Goal: Transaction & Acquisition: Purchase product/service

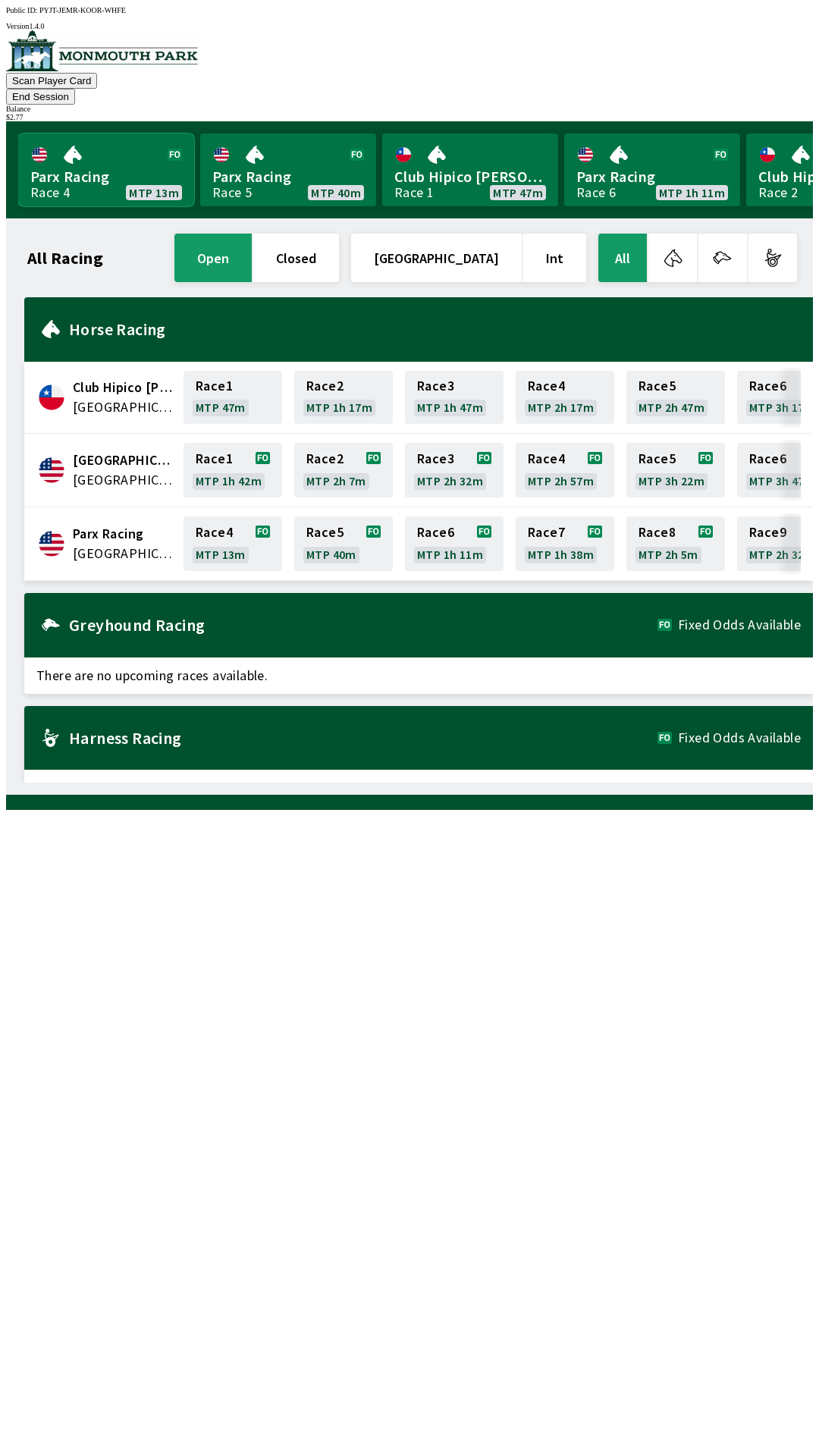
click at [99, 152] on link "Parx Racing Race 4 MTP 13m" at bounding box center [106, 169] width 176 height 73
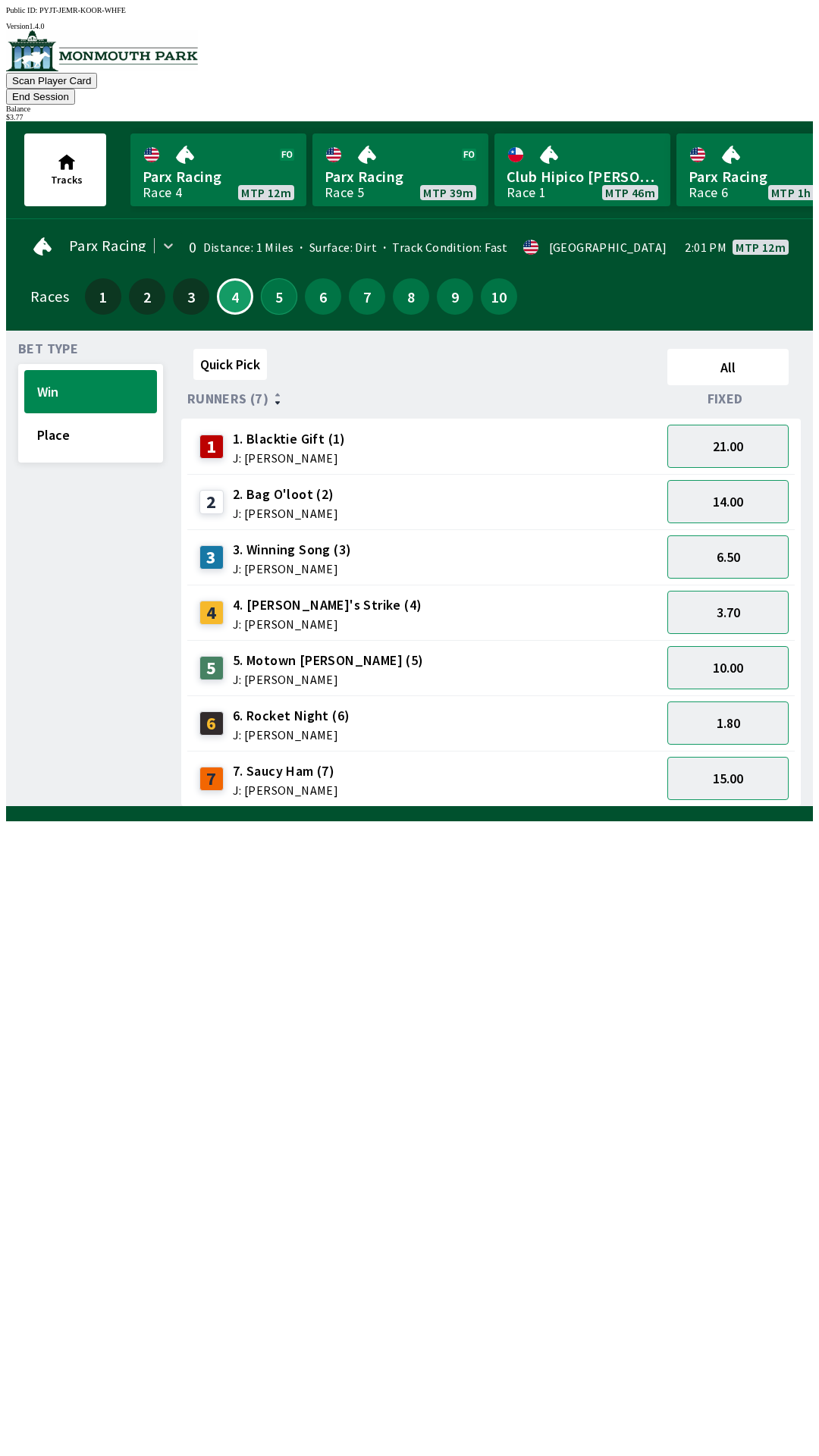
click at [271, 281] on button "5" at bounding box center [279, 296] width 36 height 36
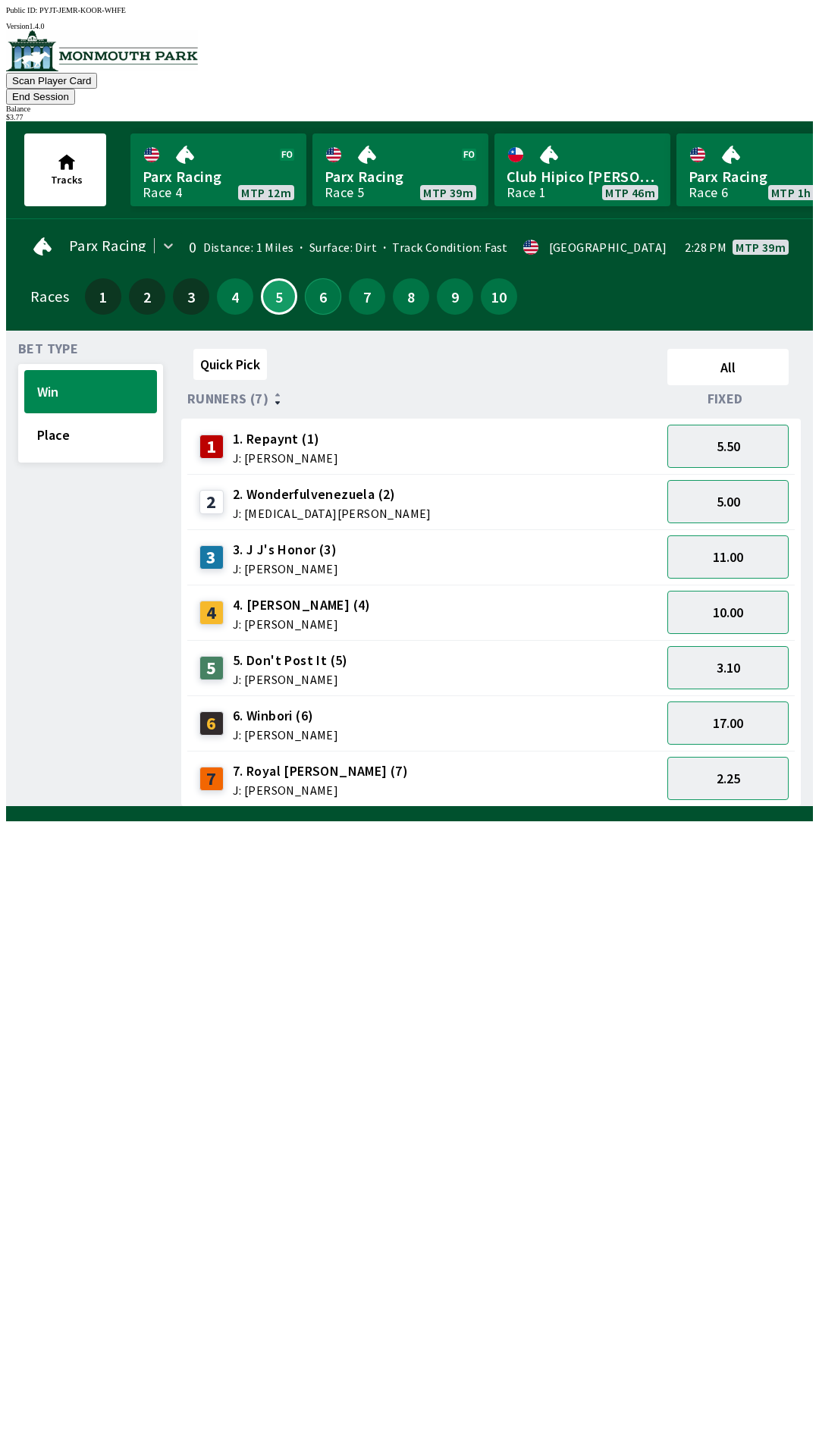
click at [321, 278] on button "6" at bounding box center [323, 296] width 36 height 36
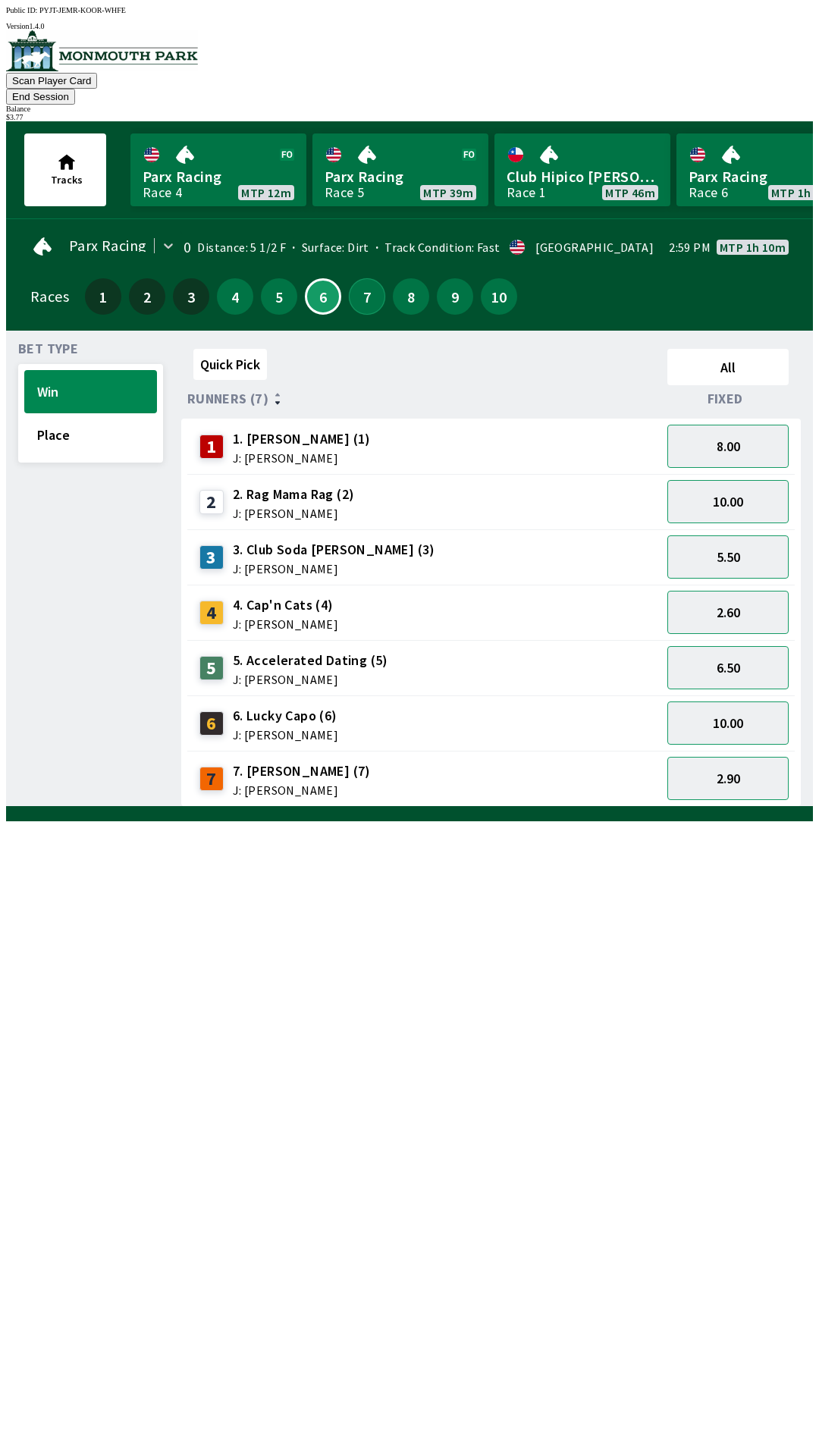
click at [357, 278] on button "7" at bounding box center [367, 296] width 36 height 36
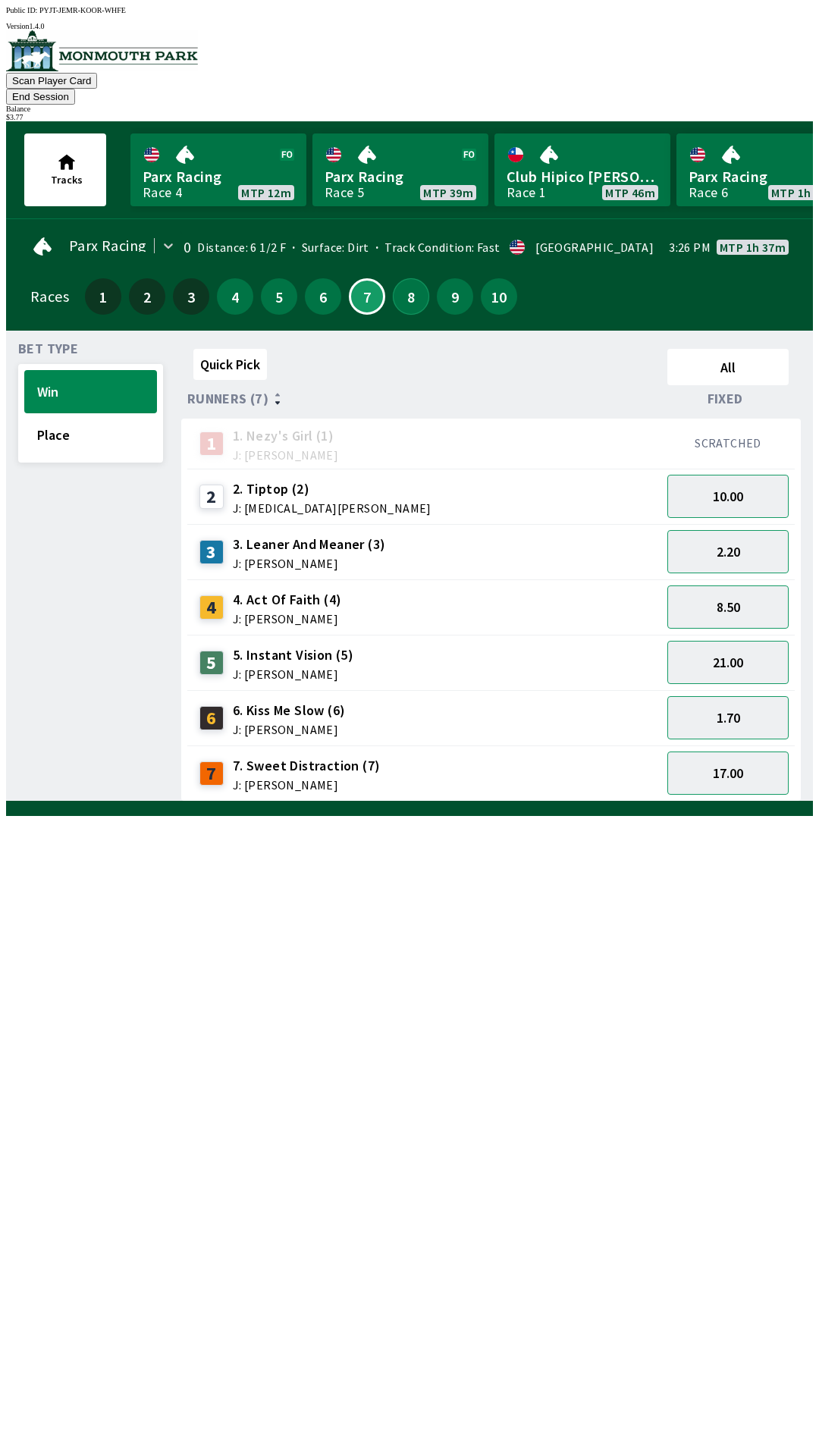
click at [404, 278] on button "8" at bounding box center [411, 296] width 36 height 36
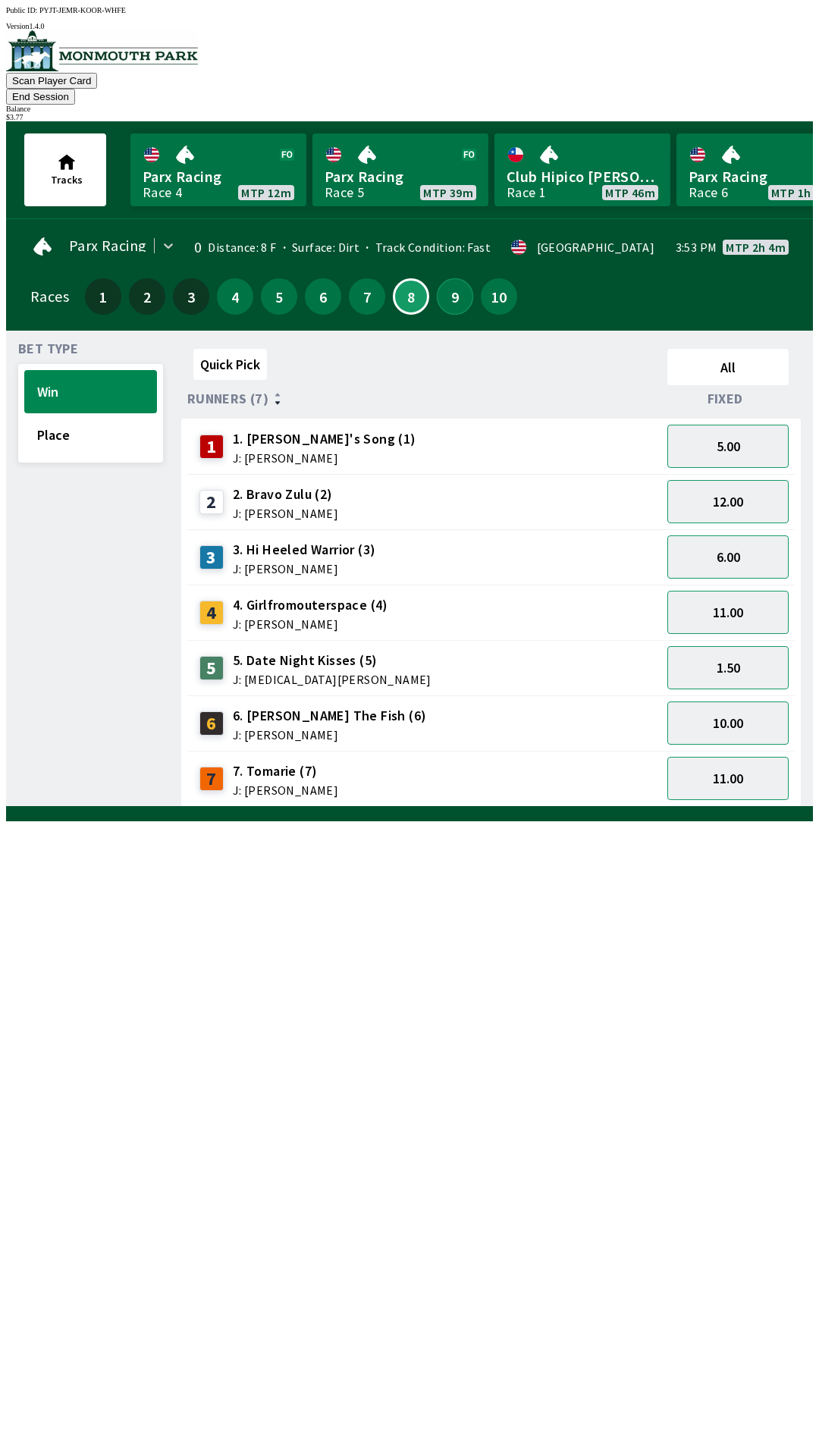
click at [448, 278] on button "9" at bounding box center [455, 296] width 36 height 36
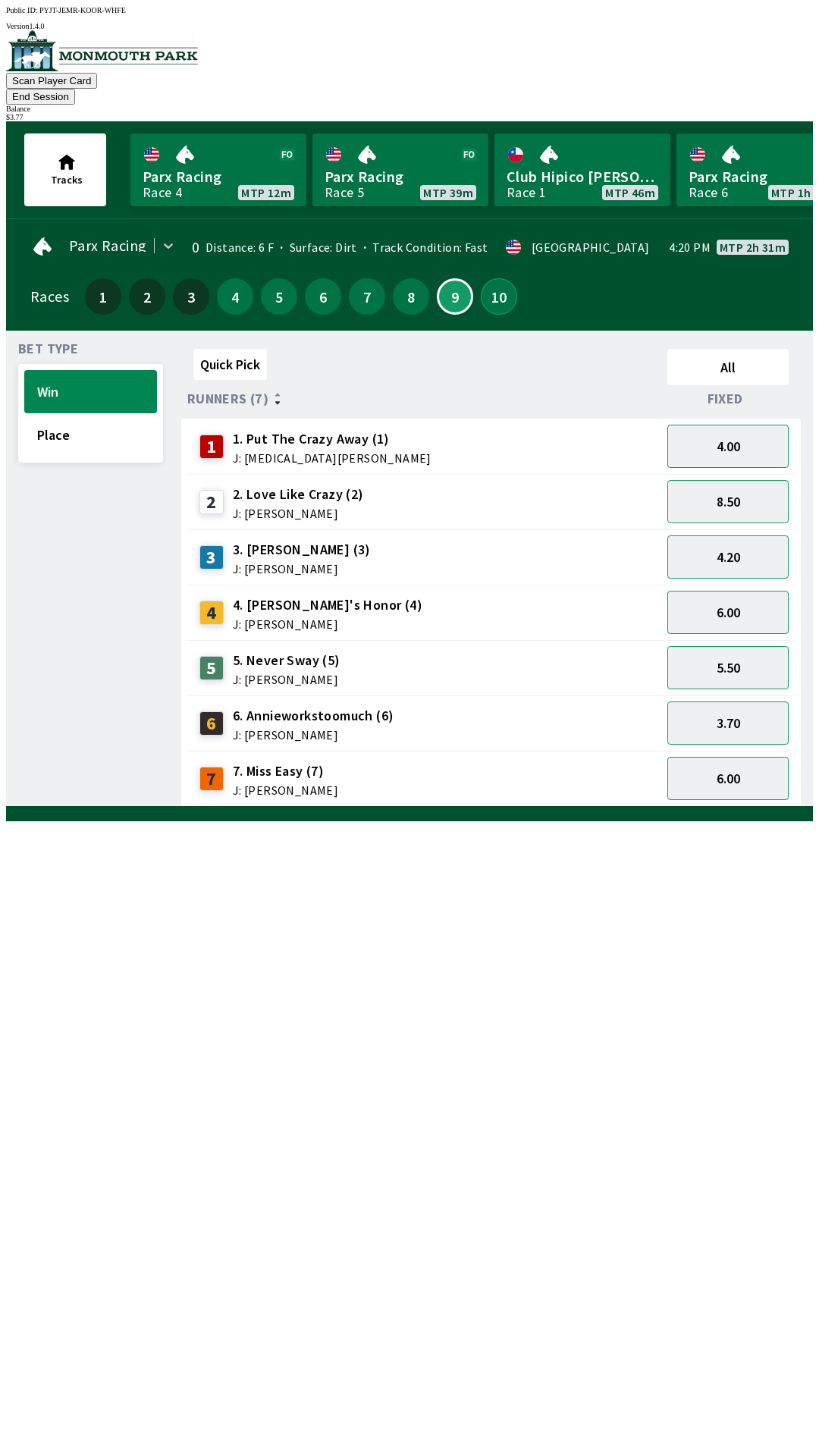
click at [484, 278] on button "10" at bounding box center [498, 296] width 36 height 36
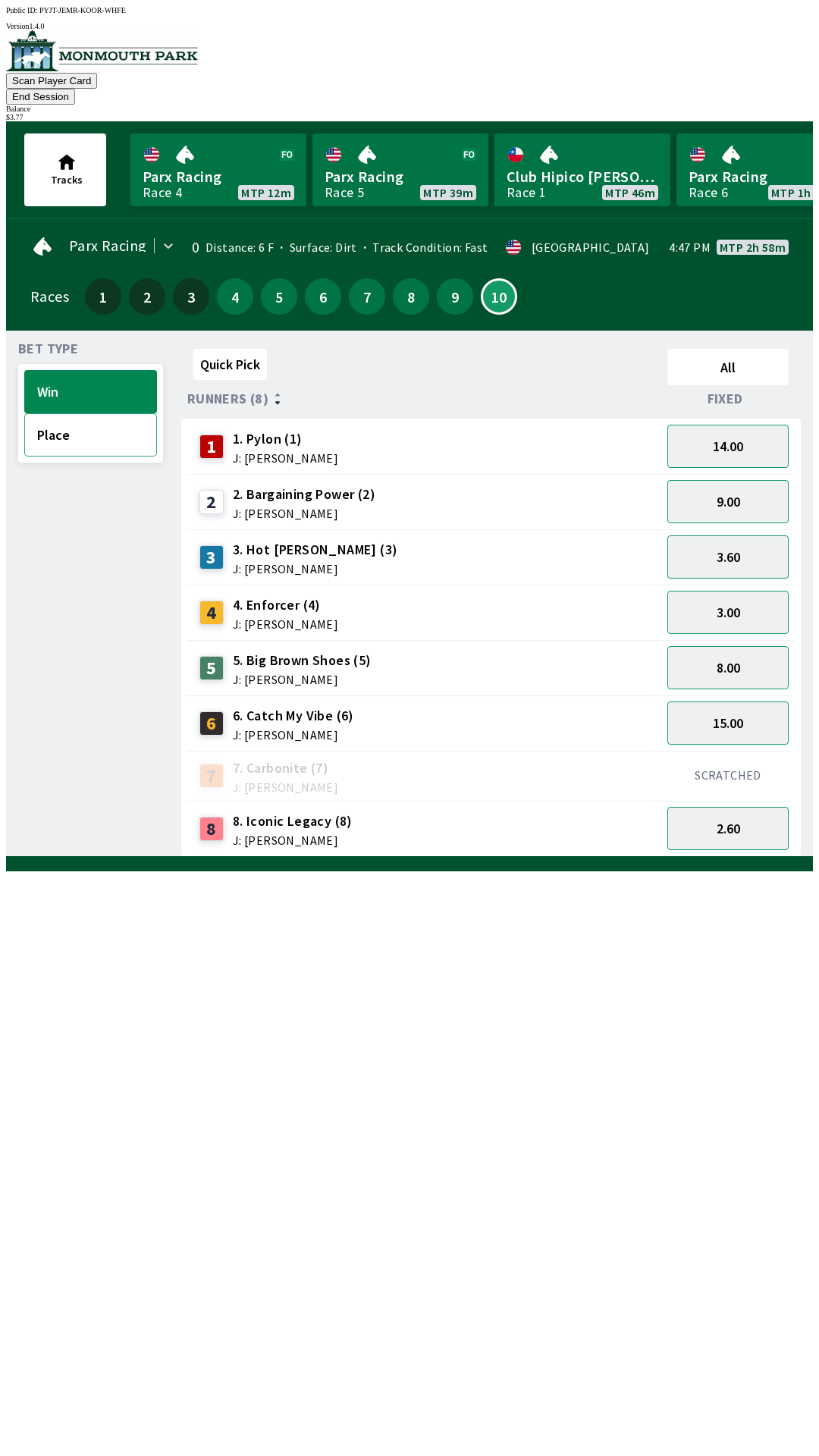
click at [98, 413] on button "Place" at bounding box center [90, 434] width 132 height 43
click at [285, 834] on span "J: [PERSON_NAME]" at bounding box center [292, 840] width 120 height 12
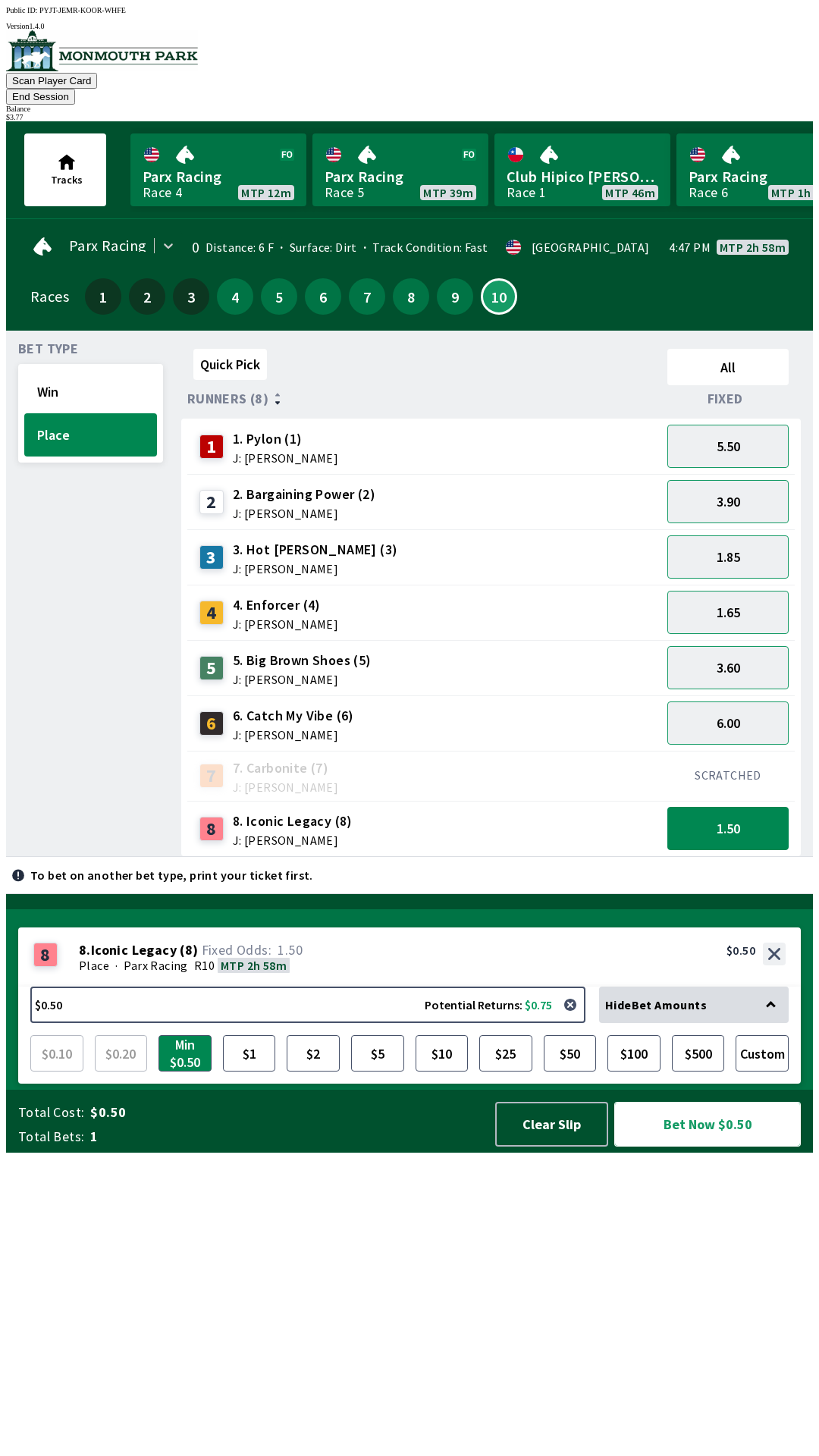
click at [708, 1147] on button "Bet Now $0.50" at bounding box center [708, 1124] width 187 height 45
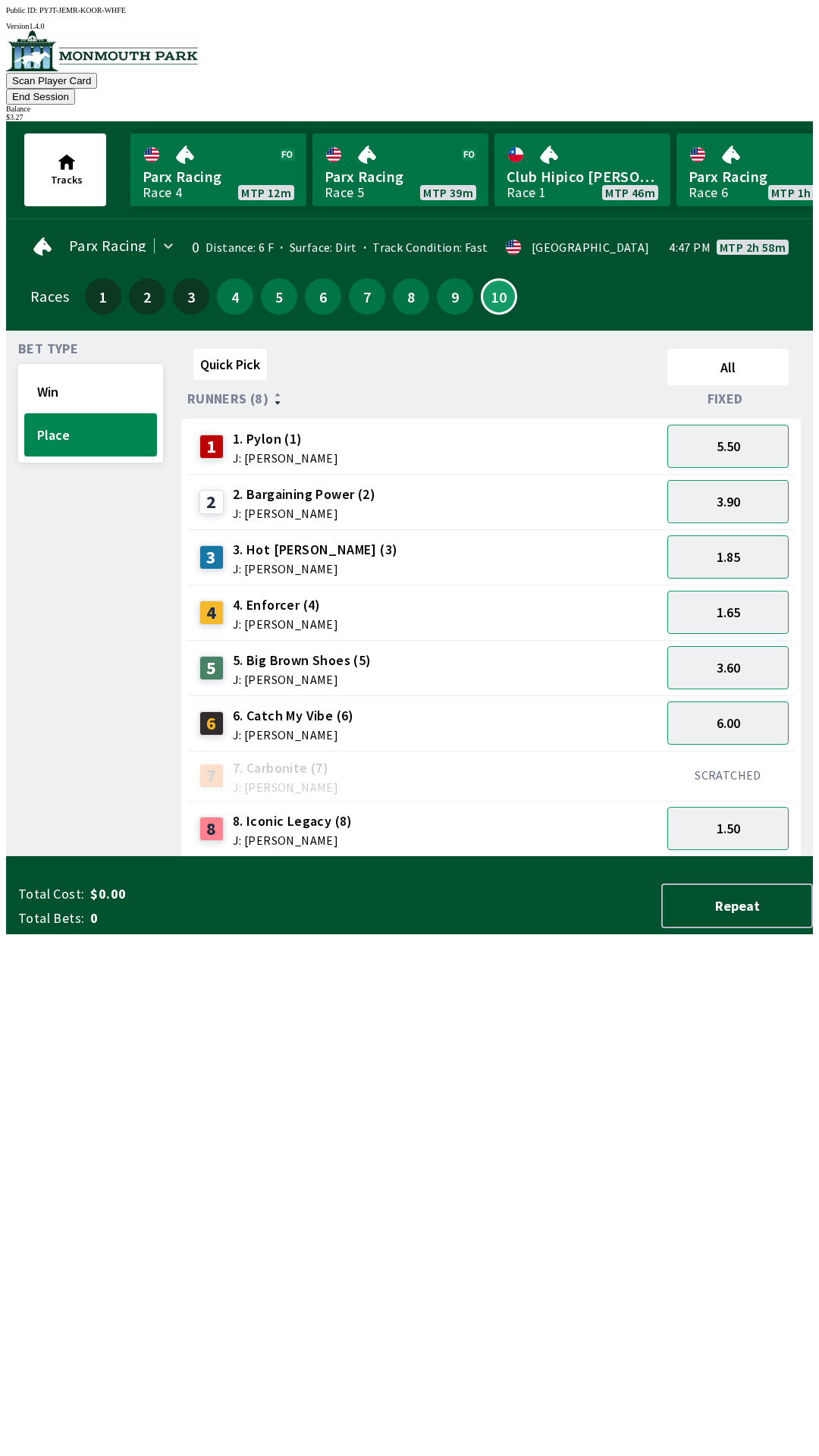
click at [60, 785] on div "Bet Type Win Place" at bounding box center [90, 600] width 145 height 514
click at [455, 278] on button "9" at bounding box center [455, 296] width 36 height 36
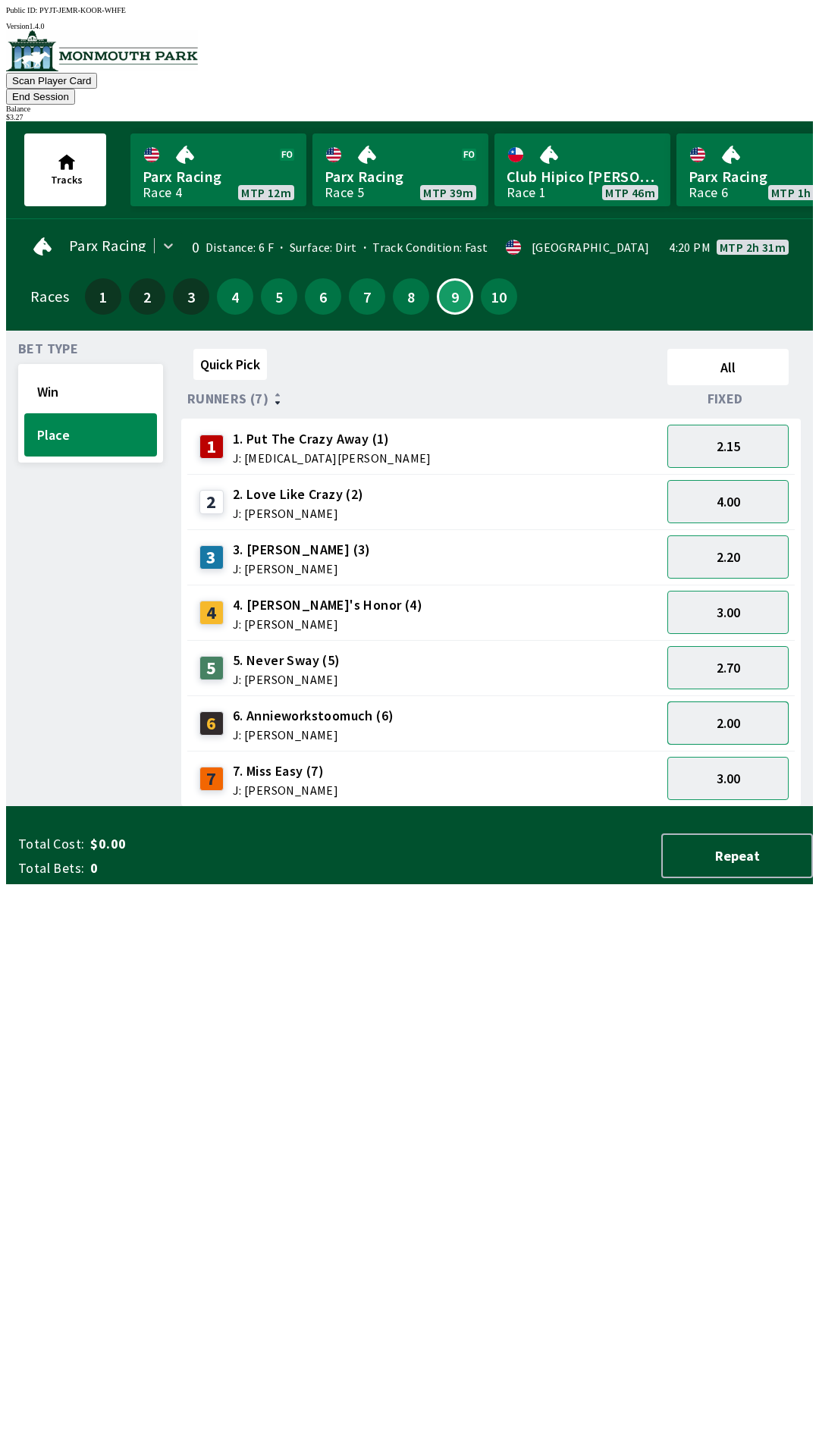
click at [734, 702] on button "2.00" at bounding box center [727, 723] width 121 height 43
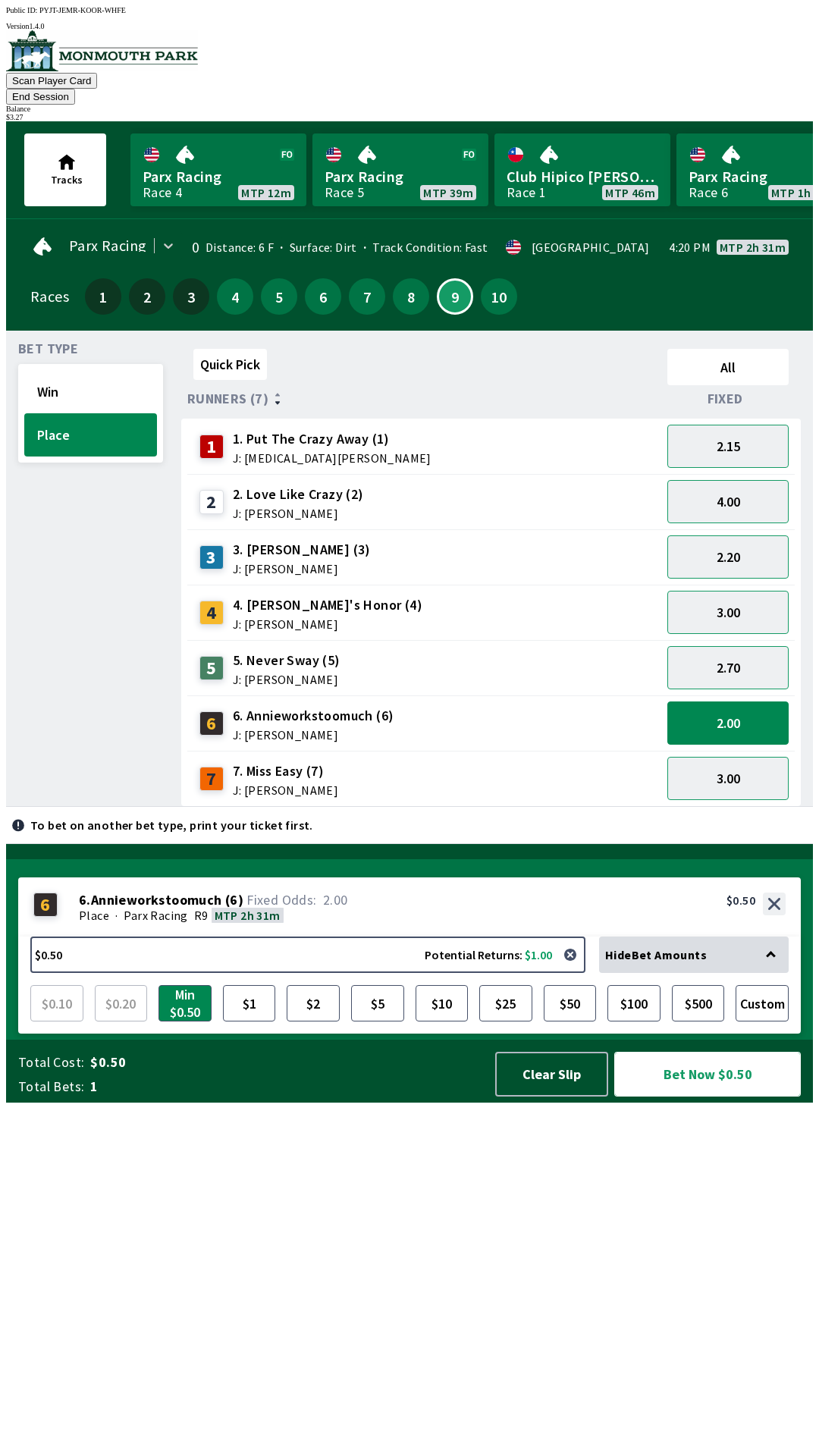
click at [699, 1097] on button "Bet Now $0.50" at bounding box center [708, 1074] width 187 height 45
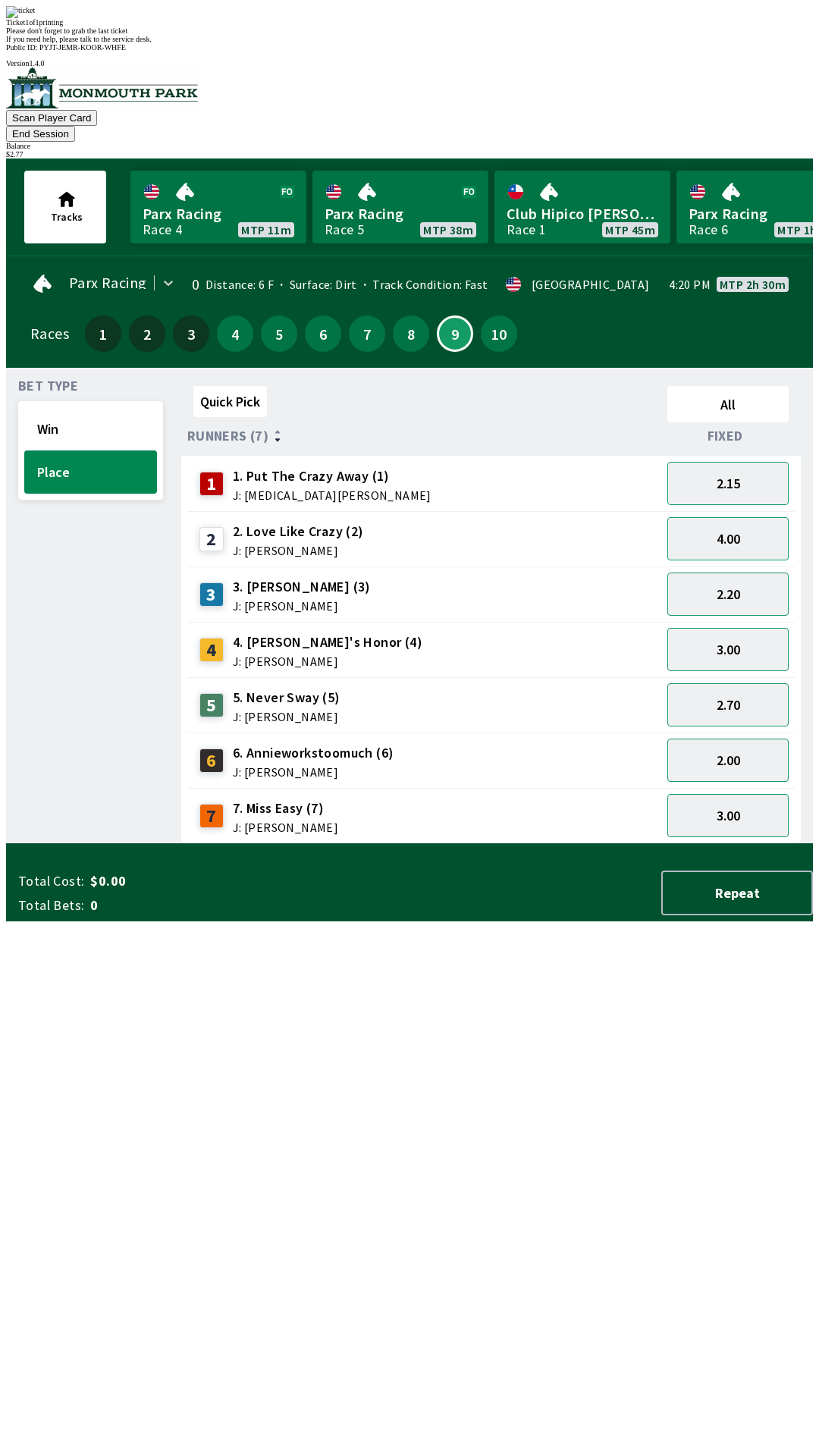
click at [30, 844] on div "Bet Type Win Place" at bounding box center [90, 612] width 145 height 464
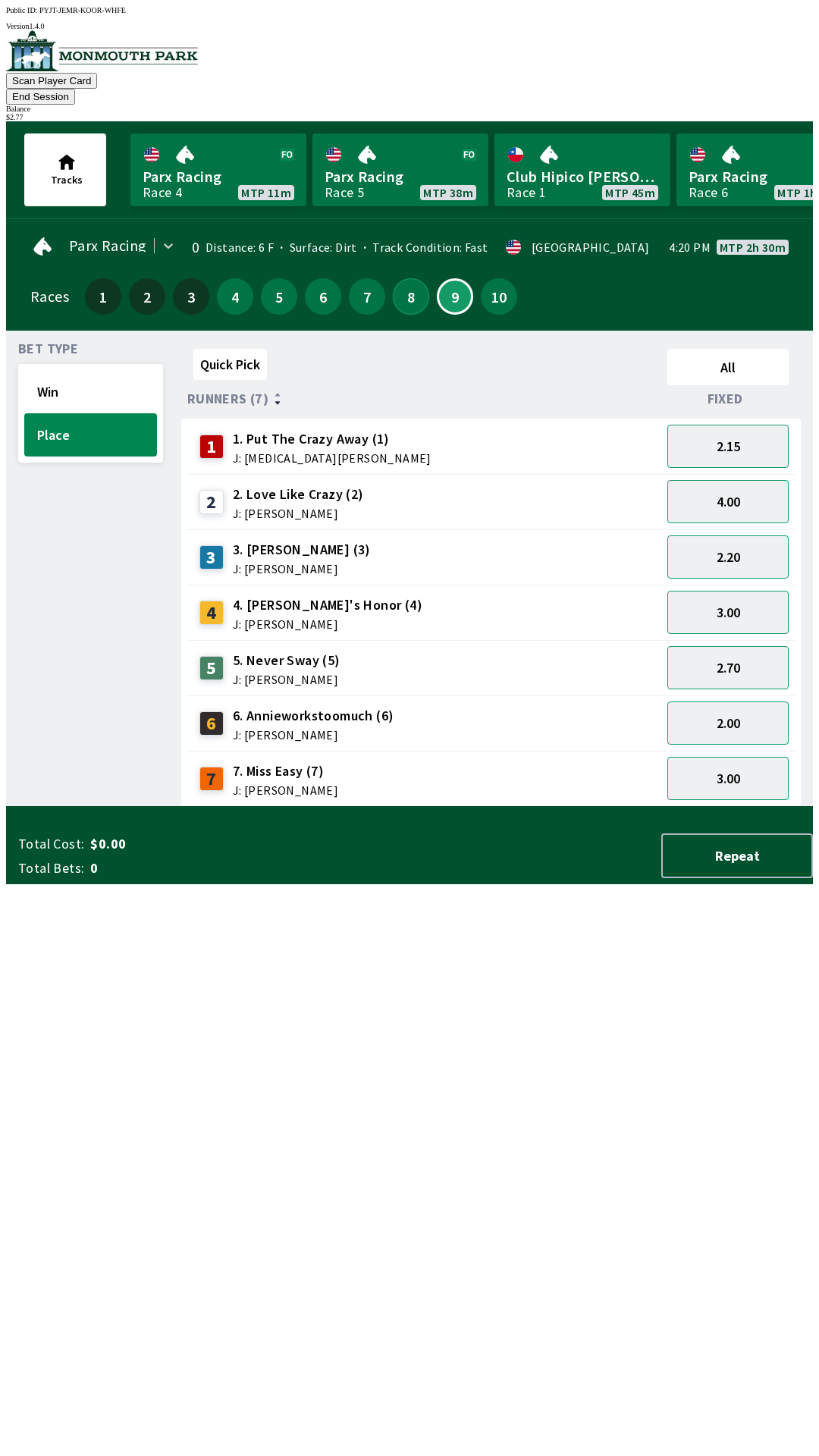
click at [397, 278] on button "8" at bounding box center [411, 296] width 36 height 36
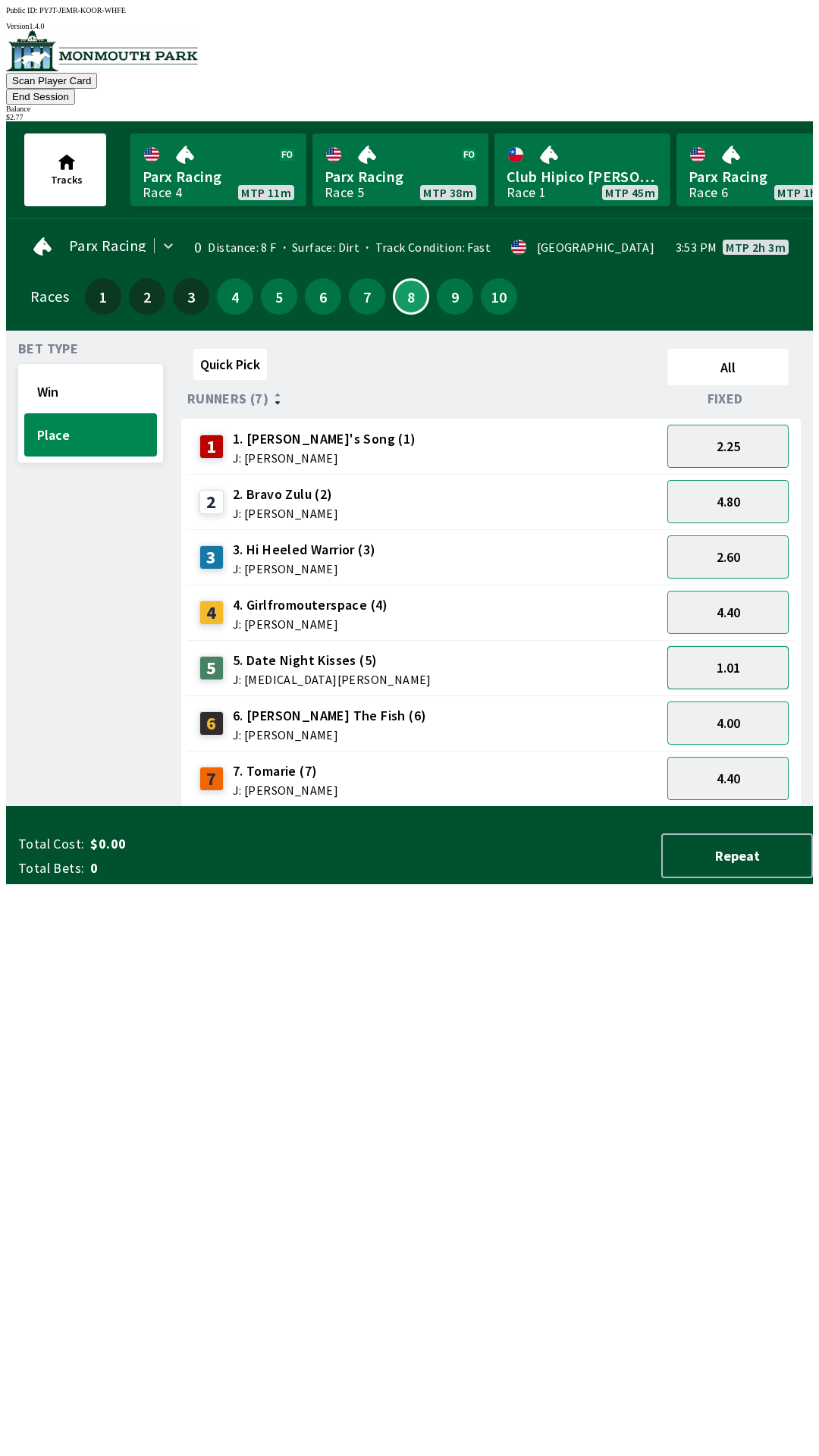
click at [748, 646] on button "1.01" at bounding box center [727, 667] width 121 height 43
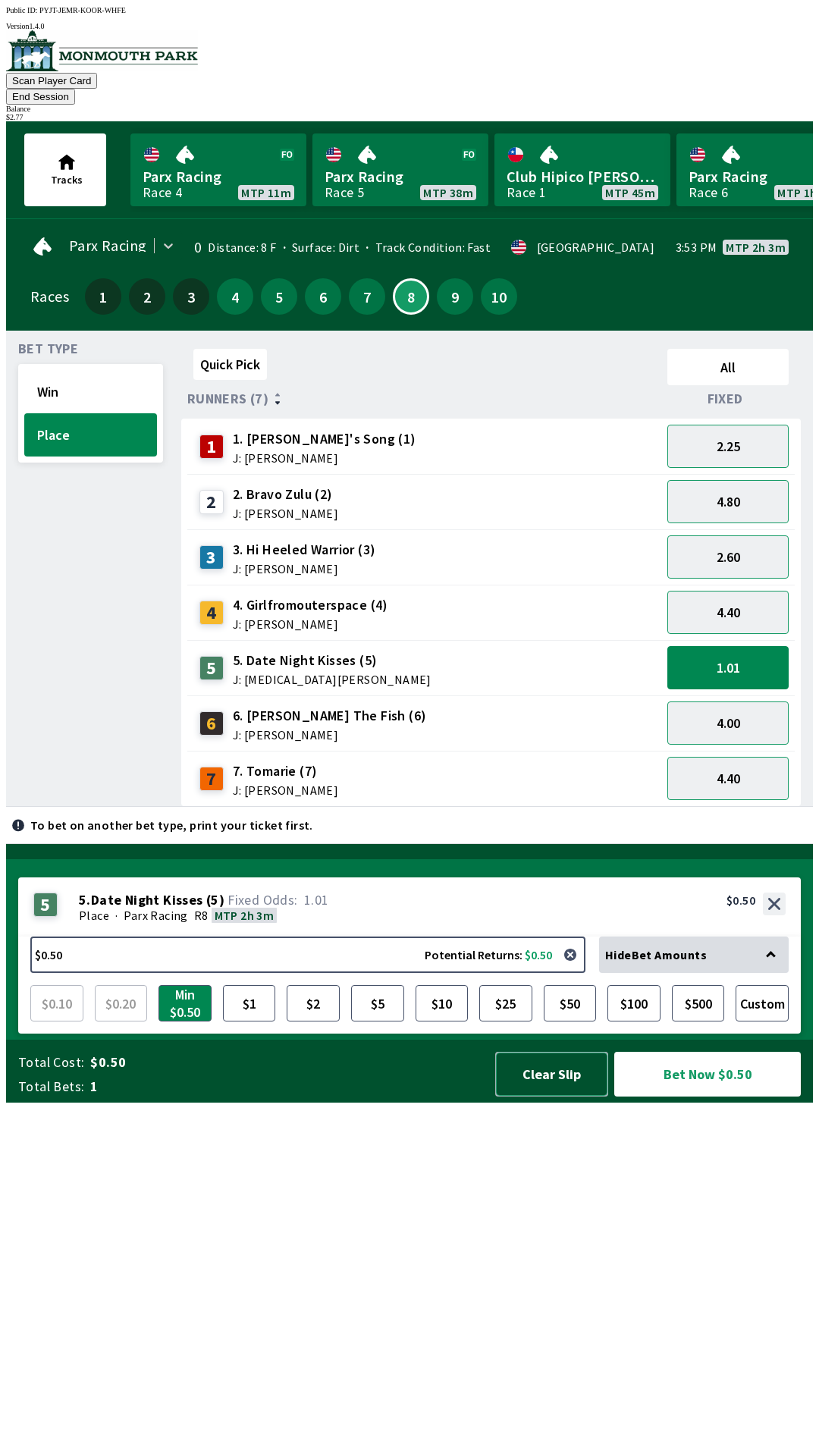
click at [546, 1097] on button "Clear Slip" at bounding box center [552, 1074] width 113 height 45
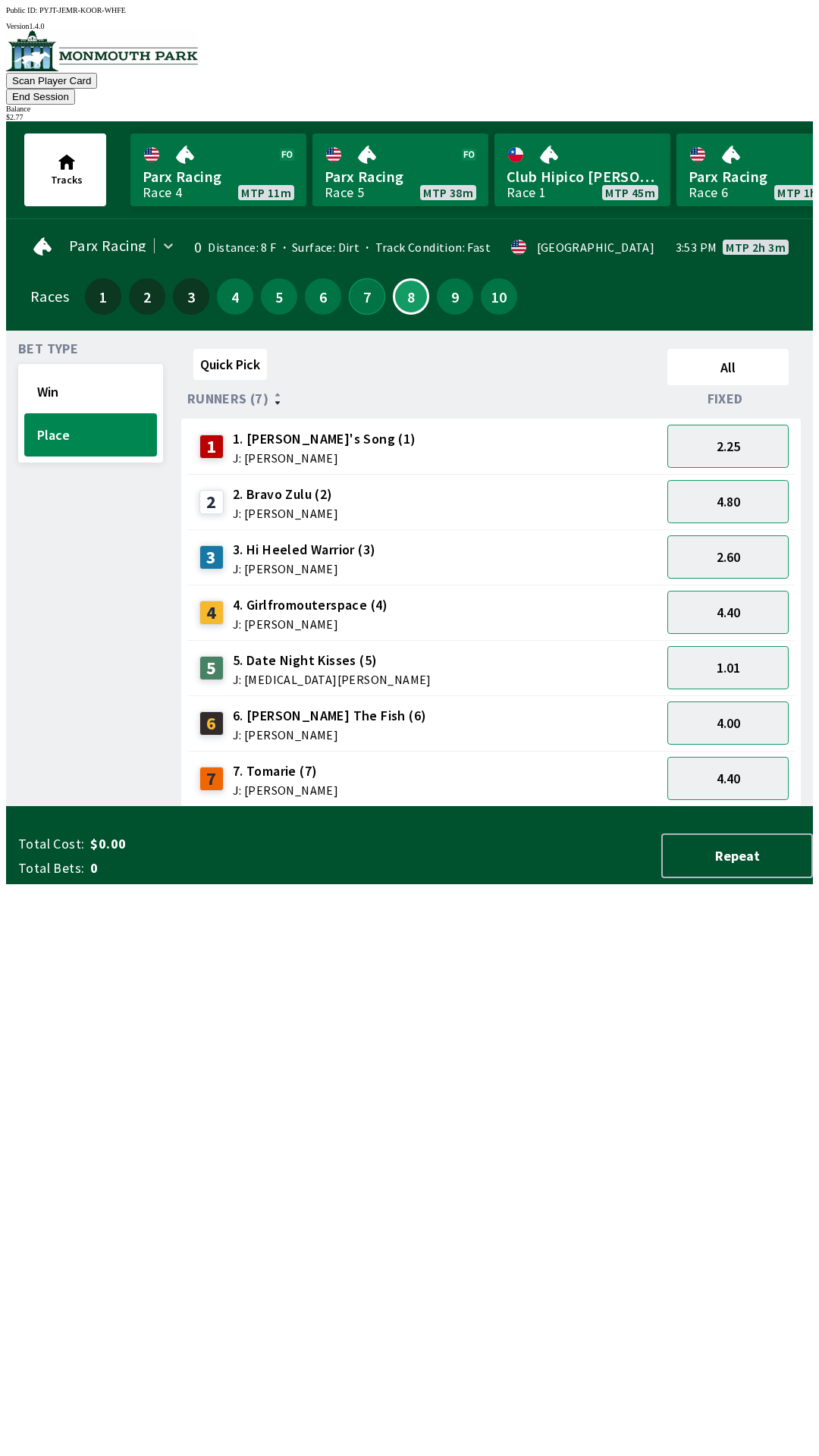
click at [356, 278] on button "7" at bounding box center [367, 296] width 36 height 36
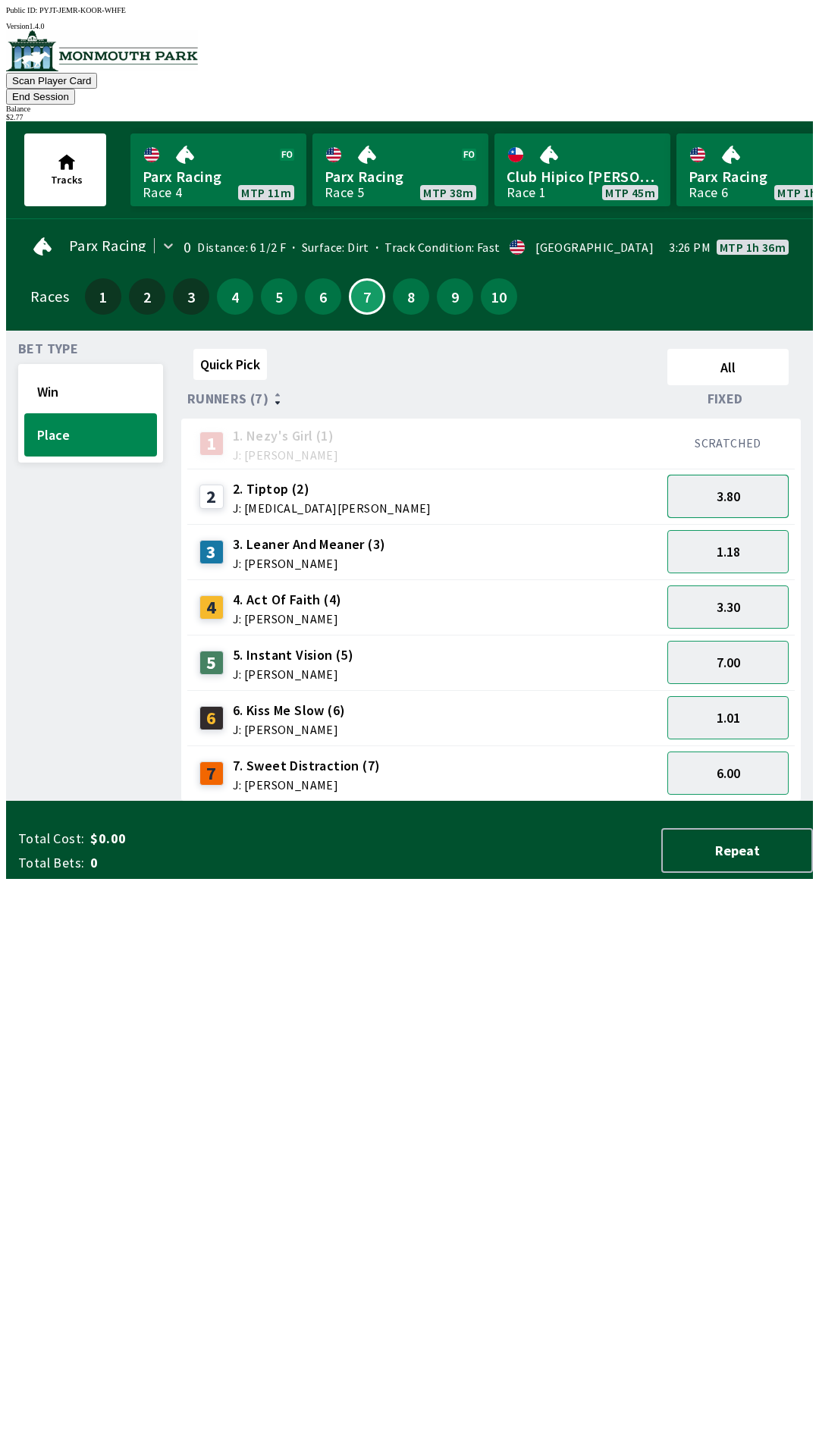
click at [747, 475] on button "3.80" at bounding box center [727, 496] width 121 height 43
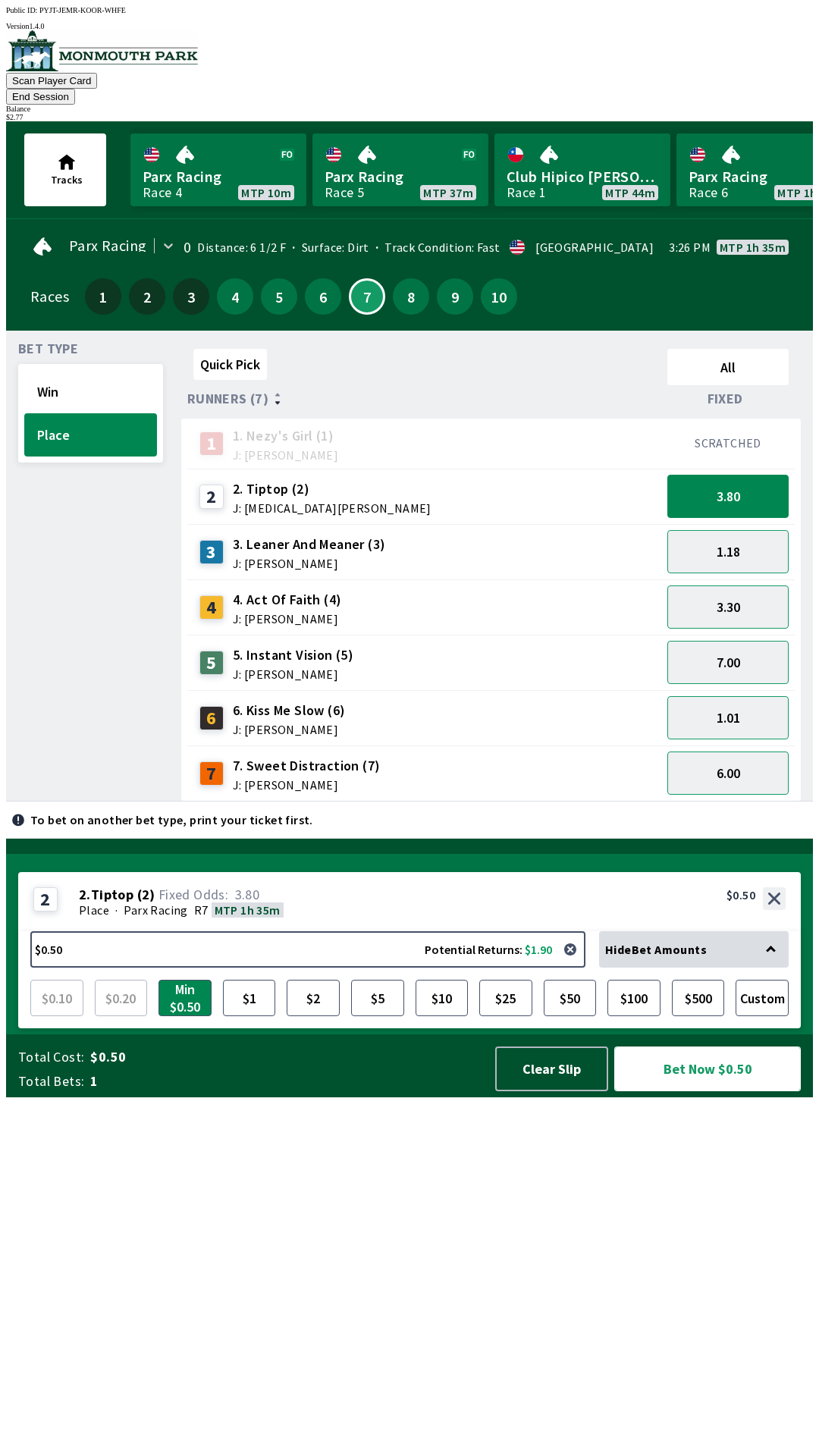
click at [698, 1091] on button "Bet Now $0.50" at bounding box center [708, 1069] width 187 height 45
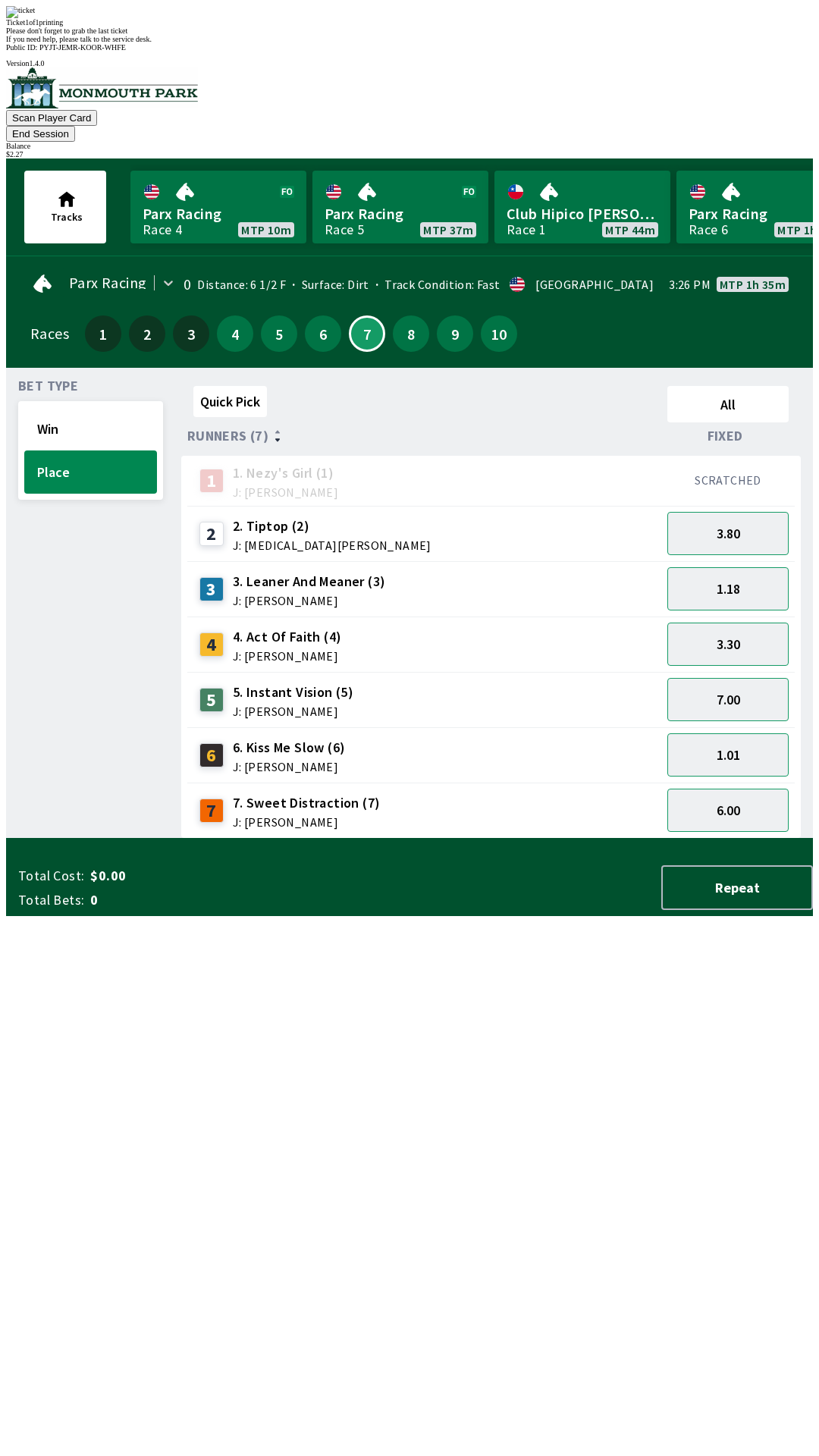
click at [73, 644] on div "Bet Type Win Place" at bounding box center [90, 609] width 145 height 459
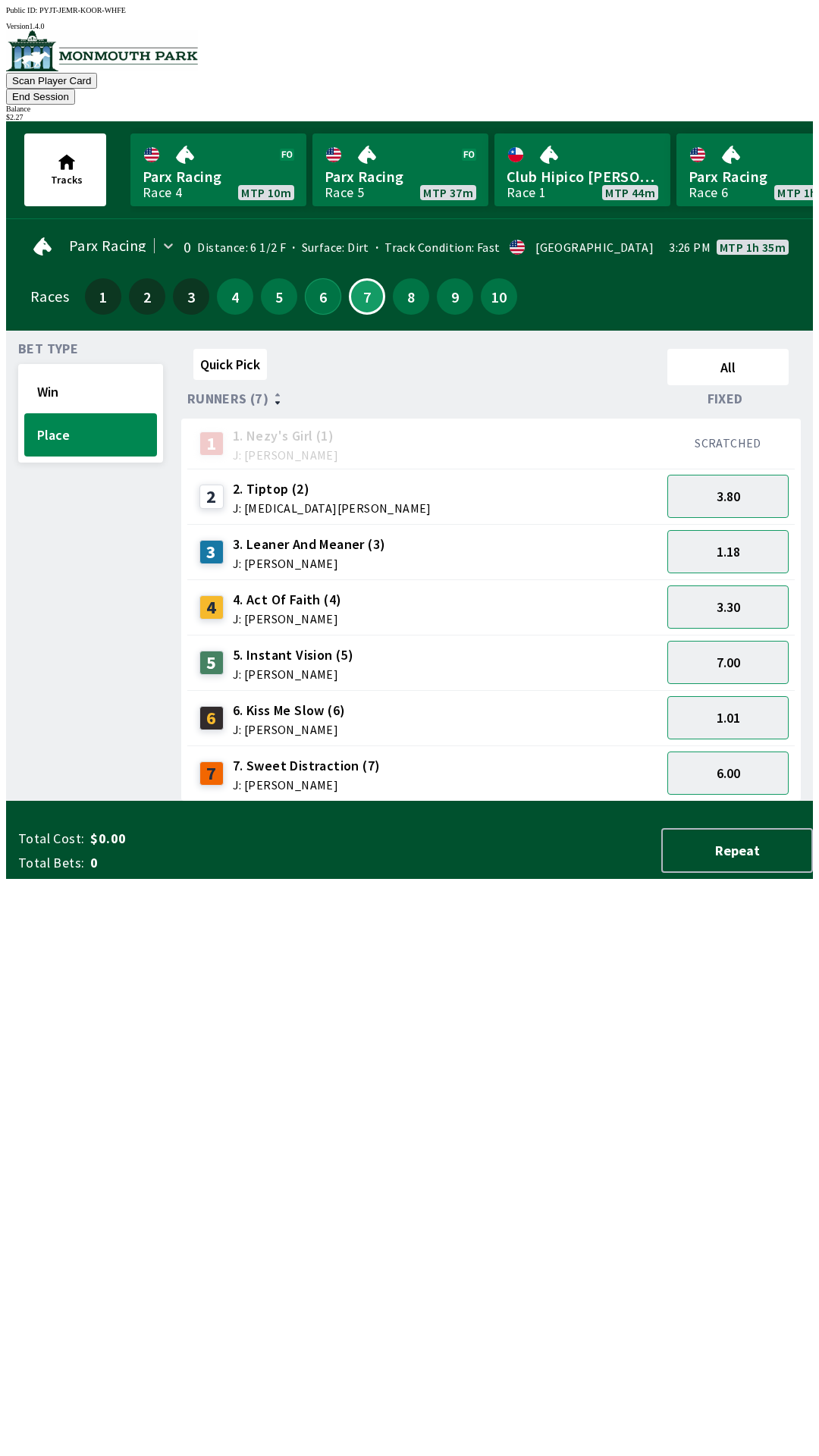
click at [317, 278] on button "6" at bounding box center [323, 296] width 36 height 36
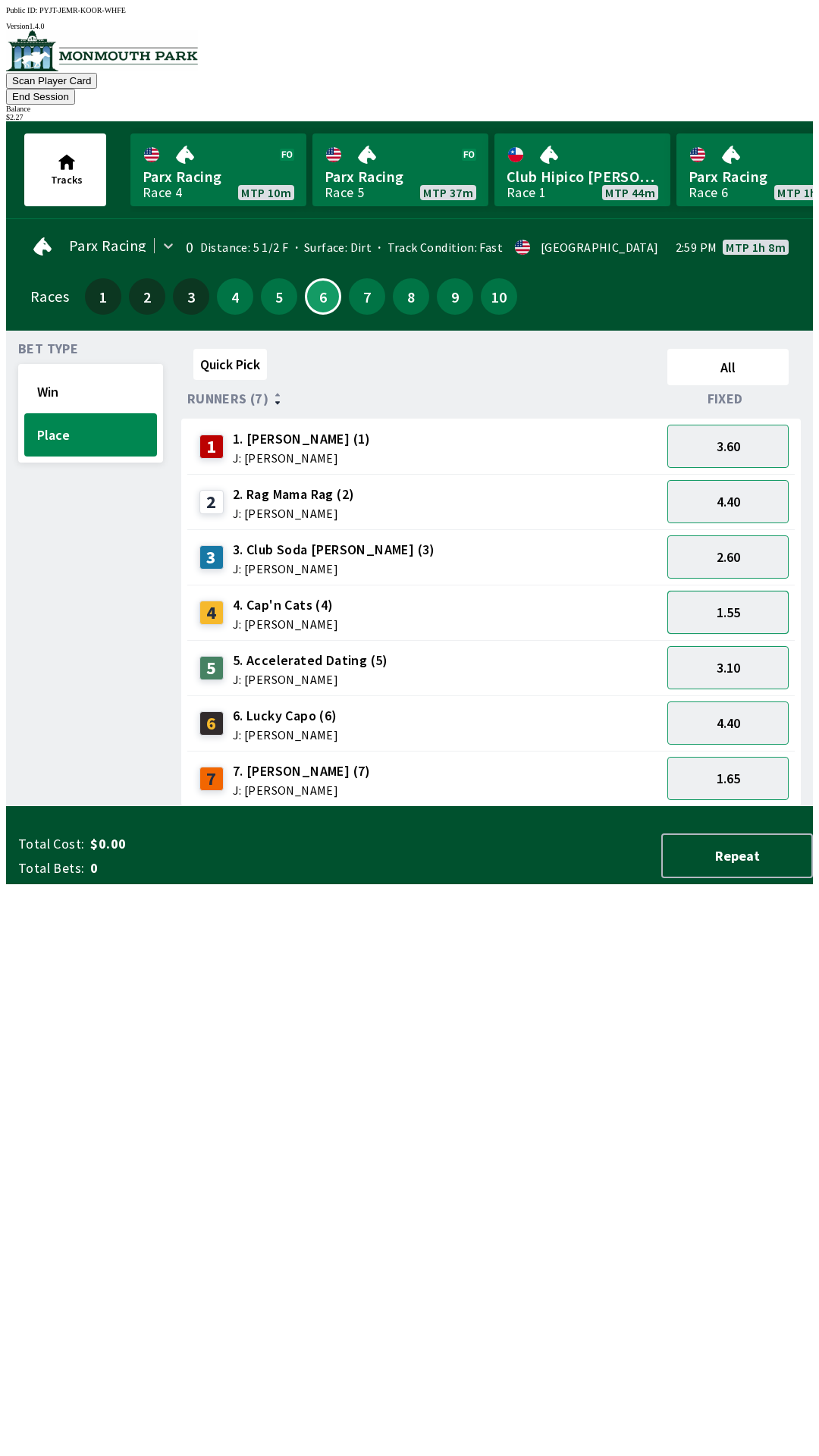
click at [745, 591] on button "1.55" at bounding box center [727, 612] width 121 height 43
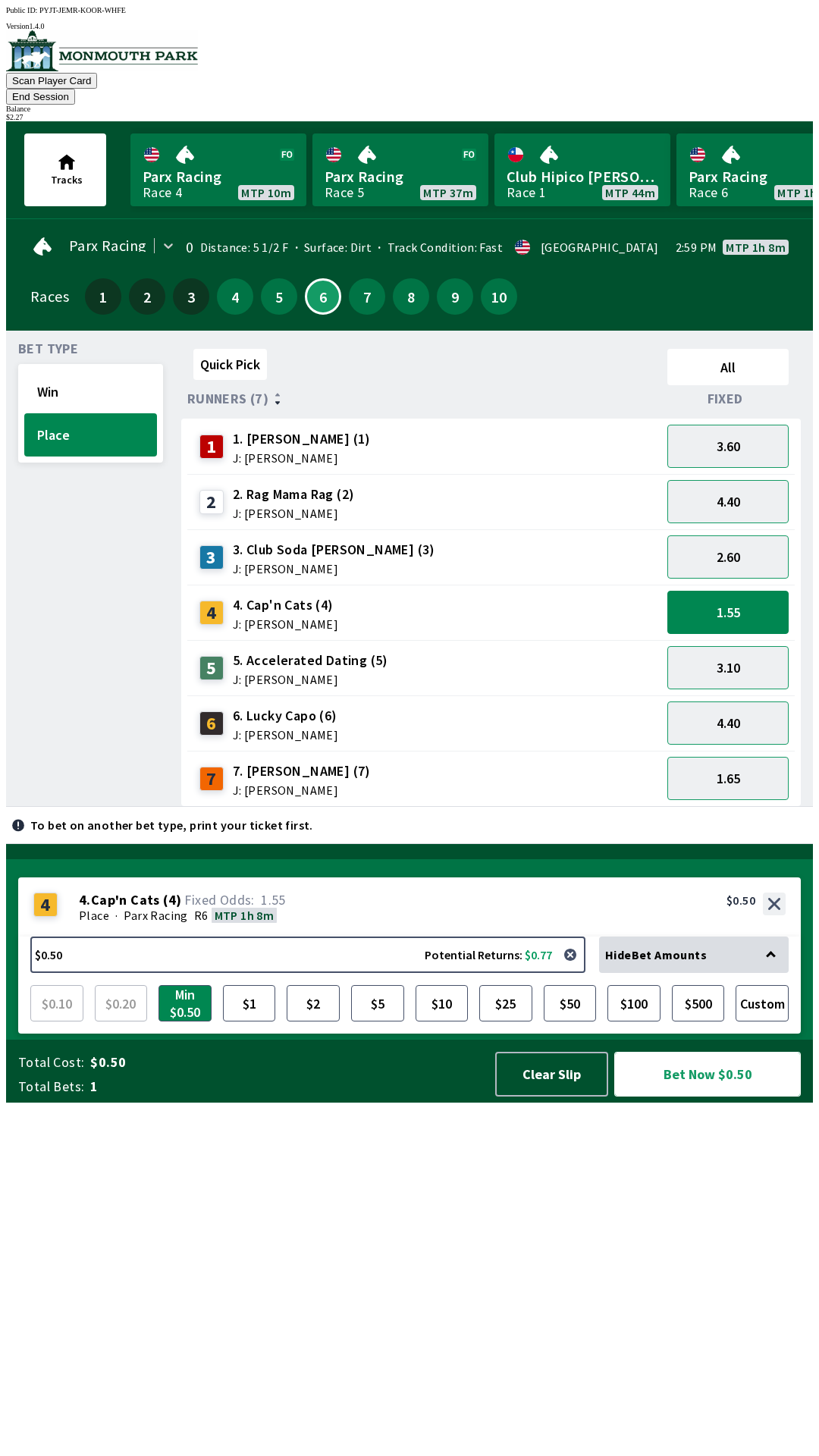
click at [701, 1097] on button "Bet Now $0.50" at bounding box center [708, 1074] width 187 height 45
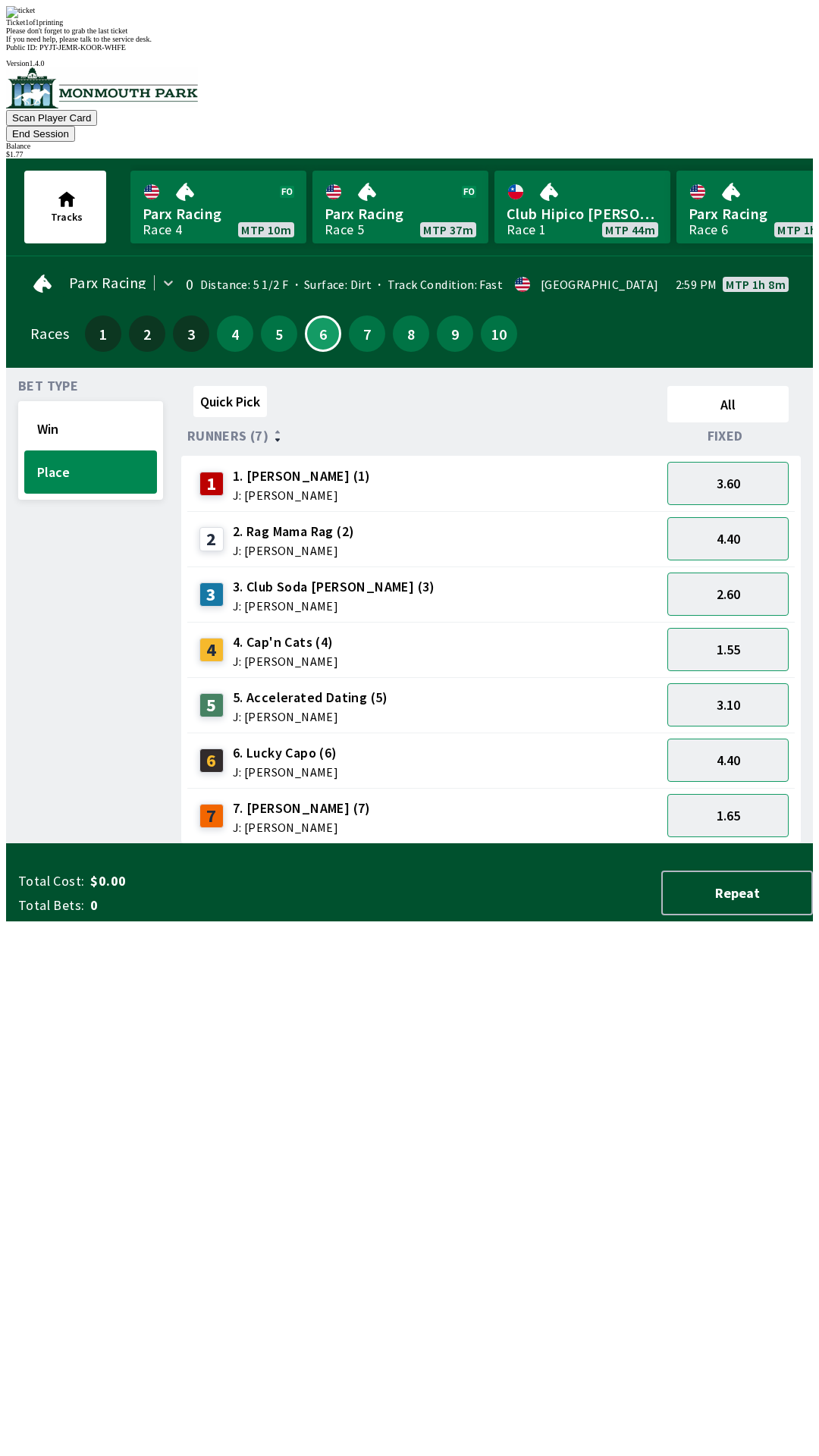
click at [46, 801] on div "Bet Type Win Place" at bounding box center [90, 612] width 145 height 464
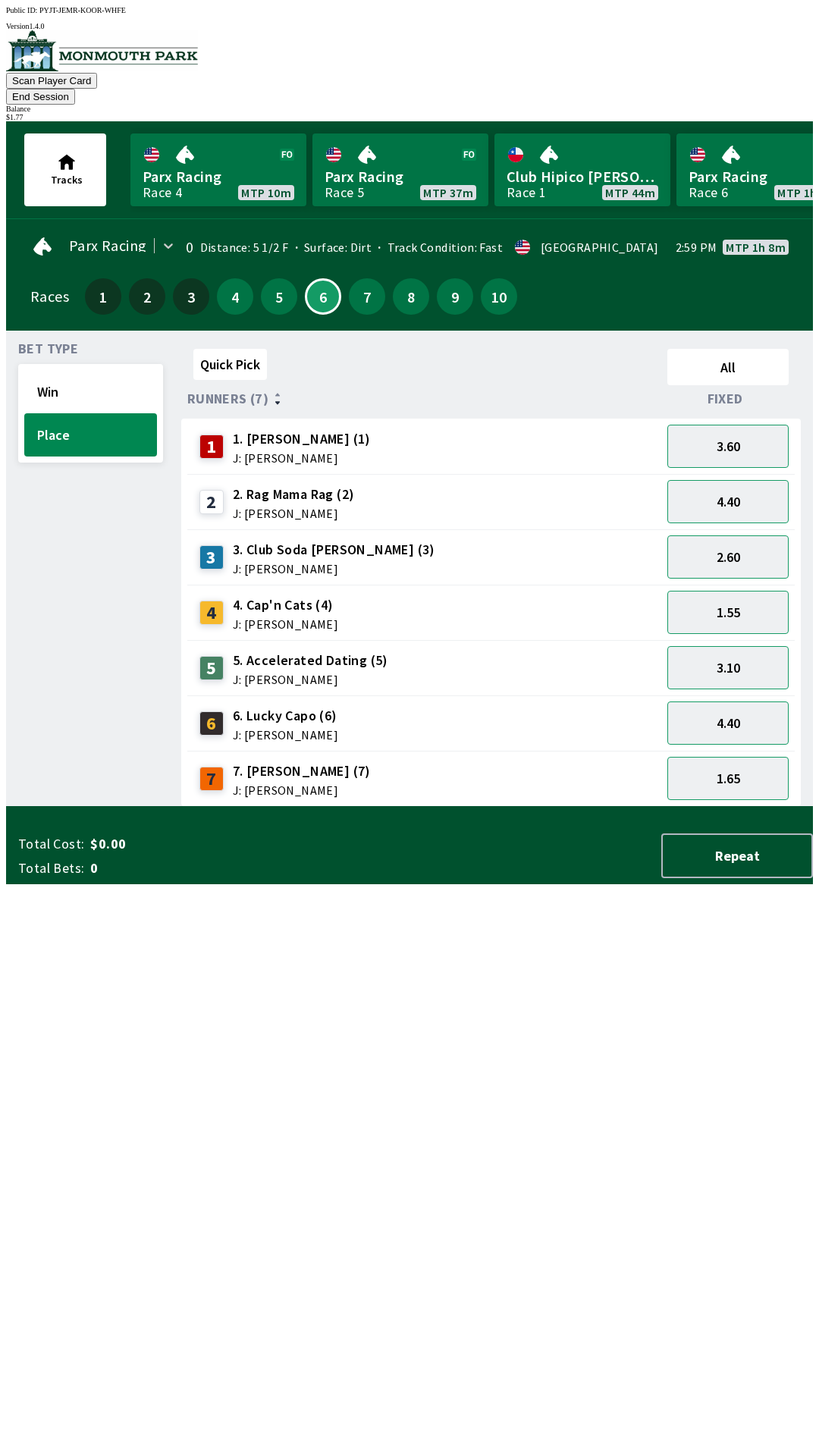
click at [75, 89] on button "End Session" at bounding box center [41, 96] width 69 height 16
